Goal: Transaction & Acquisition: Subscribe to service/newsletter

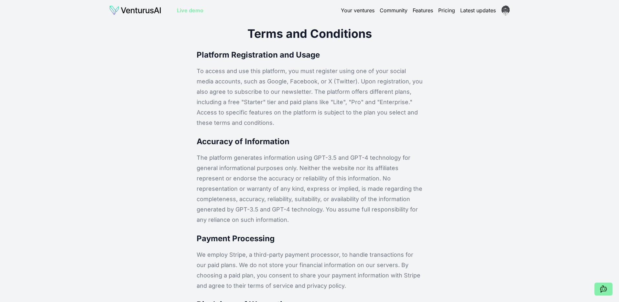
scroll to position [772, 0]
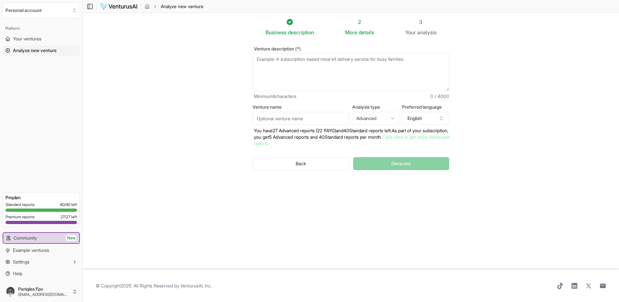
click at [445, 98] on span "0 / 4000" at bounding box center [439, 96] width 19 height 6
copy span "0 / 4000"
click at [28, 37] on span "Your ventures" at bounding box center [27, 39] width 28 height 6
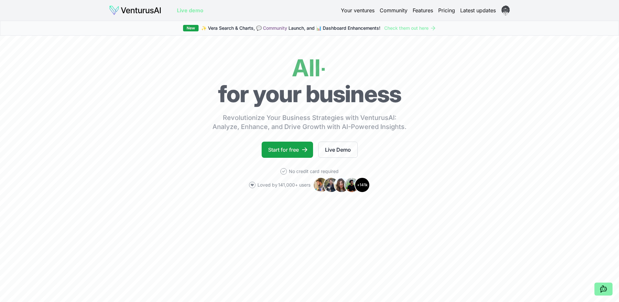
click at [447, 7] on link "Pricing" at bounding box center [446, 10] width 17 height 8
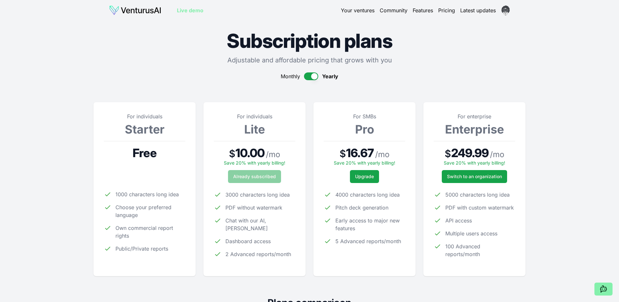
click at [447, 8] on link "Pricing" at bounding box center [446, 10] width 17 height 8
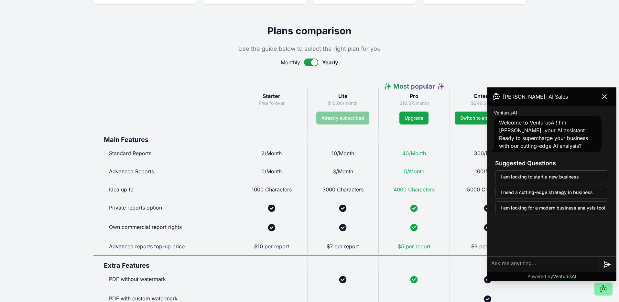
scroll to position [72, 0]
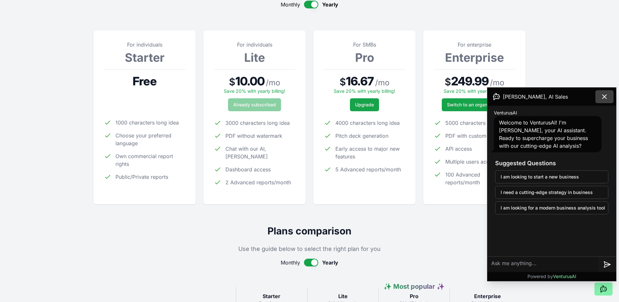
click at [603, 100] on icon at bounding box center [605, 97] width 8 height 8
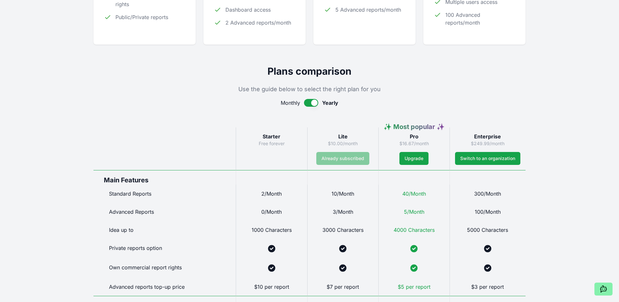
scroll to position [287, 0]
